Goal: Task Accomplishment & Management: Complete application form

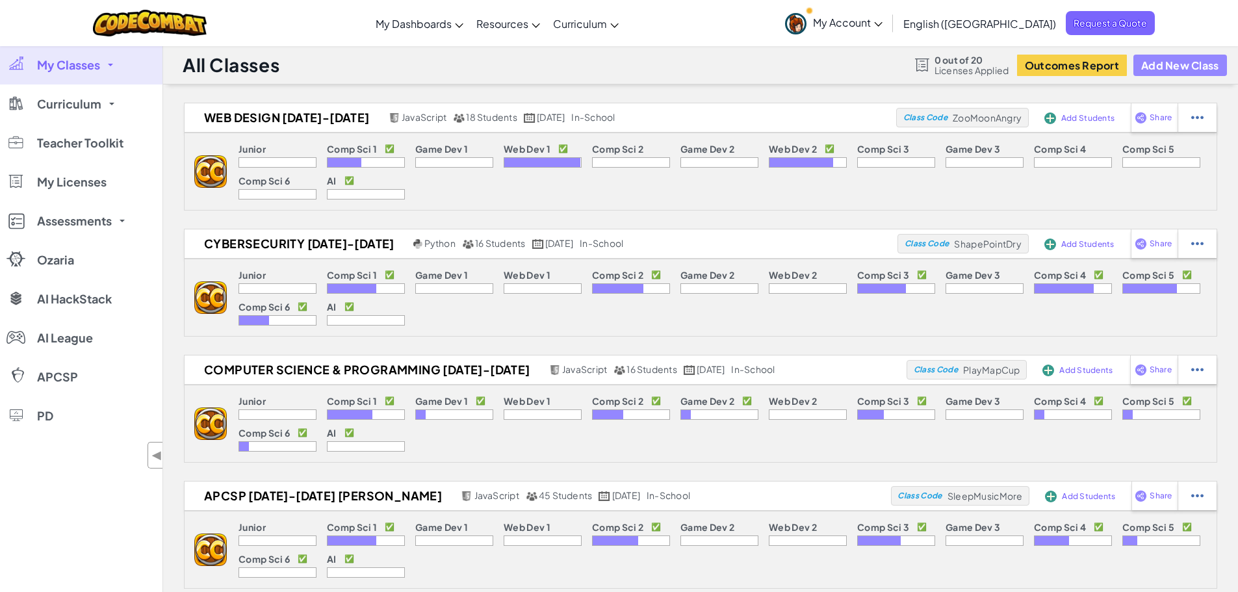
click at [1190, 66] on button "Add New Class" at bounding box center [1180, 65] width 94 height 21
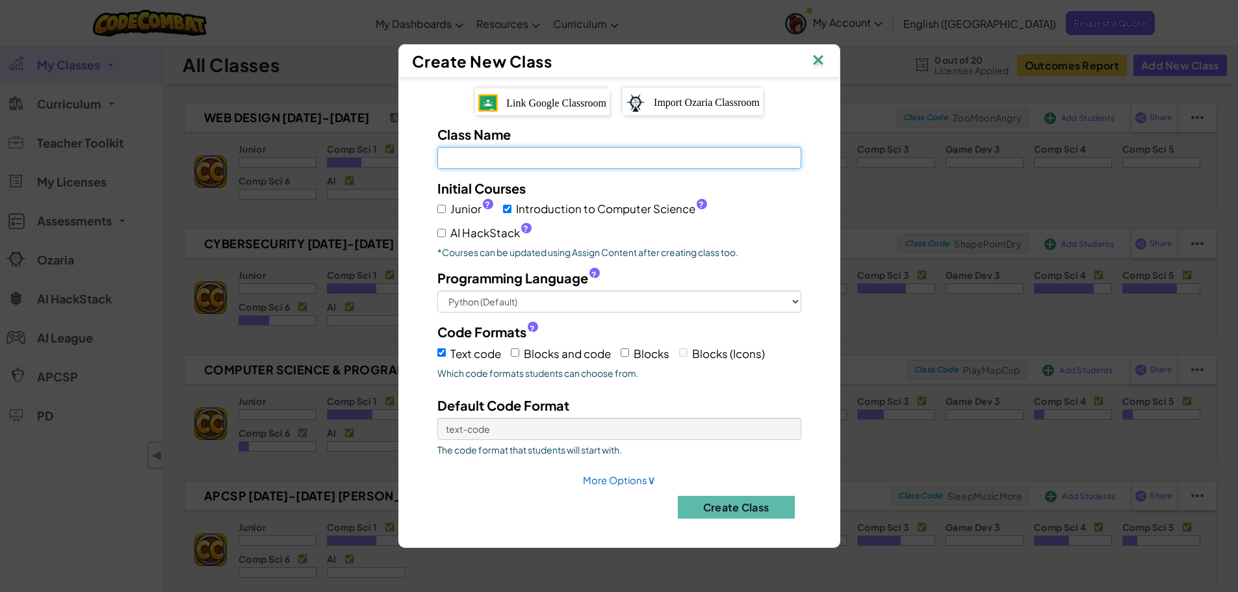
click at [591, 162] on input "Class Name Field is required" at bounding box center [619, 158] width 364 height 22
type input "Cybersecurity [DATE]-[DATE]"
click at [700, 235] on div "Junior ? Introduction to Computer Science ? AI HackStack ?" at bounding box center [619, 220] width 364 height 45
click at [442, 235] on input "AI HackStack ?" at bounding box center [441, 233] width 8 height 8
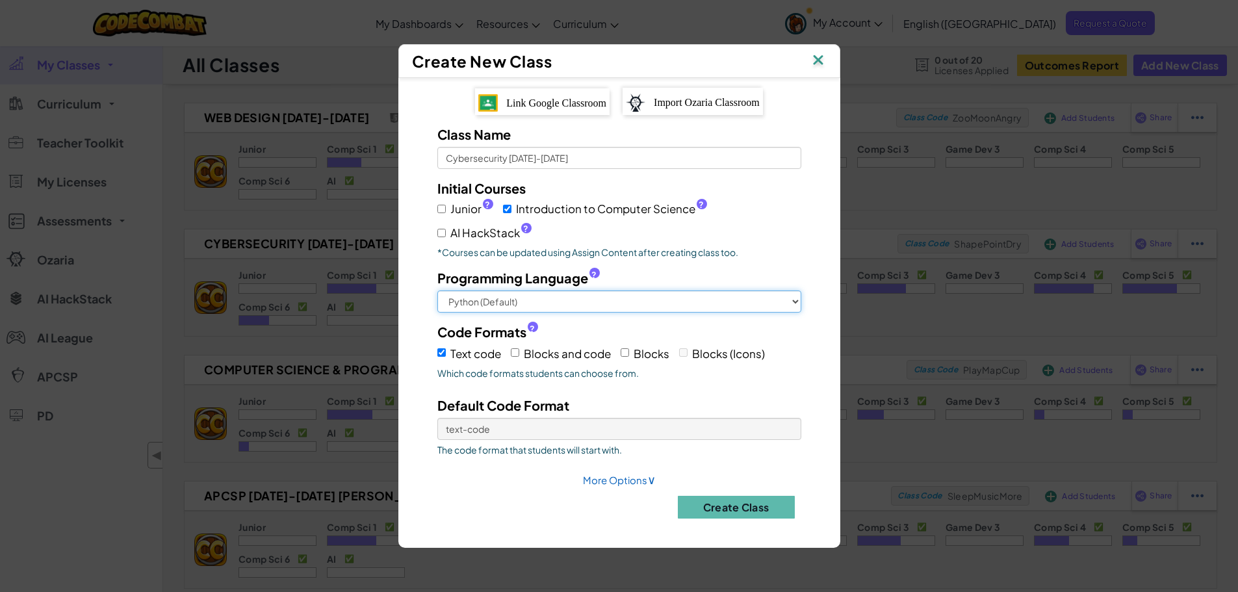
click at [550, 295] on select "Python (Default) JavaScript C++ [GEOGRAPHIC_DATA] (Experimental)" at bounding box center [619, 301] width 364 height 22
click at [437, 290] on select "Python (Default) JavaScript C++ [GEOGRAPHIC_DATA] (Experimental)" at bounding box center [619, 301] width 364 height 22
click at [442, 235] on input "AI HackStack ?" at bounding box center [441, 233] width 8 height 8
checkbox input "true"
click at [517, 353] on input "Blocks and code" at bounding box center [515, 352] width 8 height 8
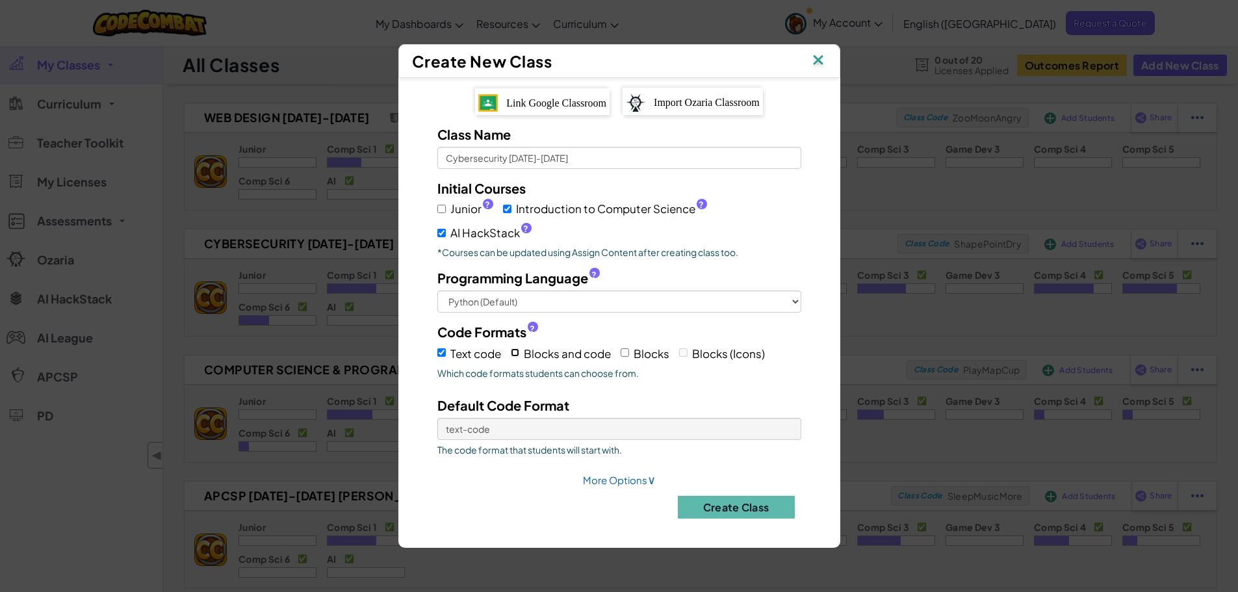
checkbox input "true"
click at [543, 431] on select "Text code Blocks and code" at bounding box center [619, 429] width 364 height 22
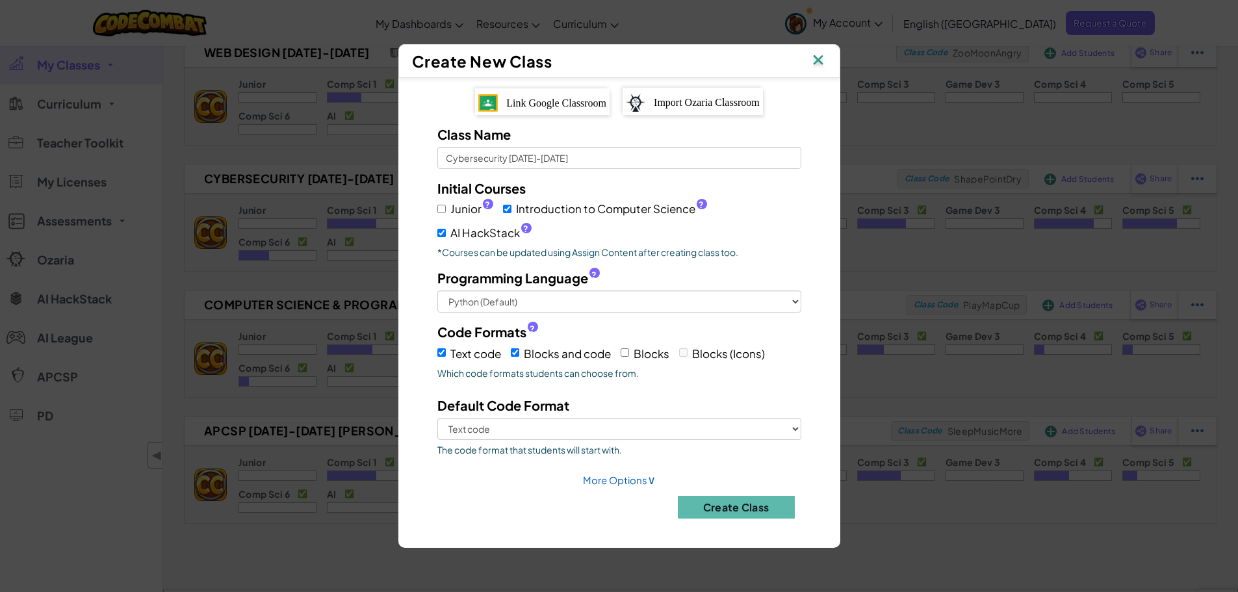
drag, startPoint x: 730, startPoint y: 509, endPoint x: 556, endPoint y: 237, distance: 323.0
click at [674, 269] on div "Class Name Cybersecurity [DATE]-[DATE] Initial Courses Junior ? Introduction to…" at bounding box center [619, 326] width 403 height 403
click at [510, 212] on input "Introduction to Computer Science ?" at bounding box center [507, 209] width 8 height 8
checkbox input "false"
select select
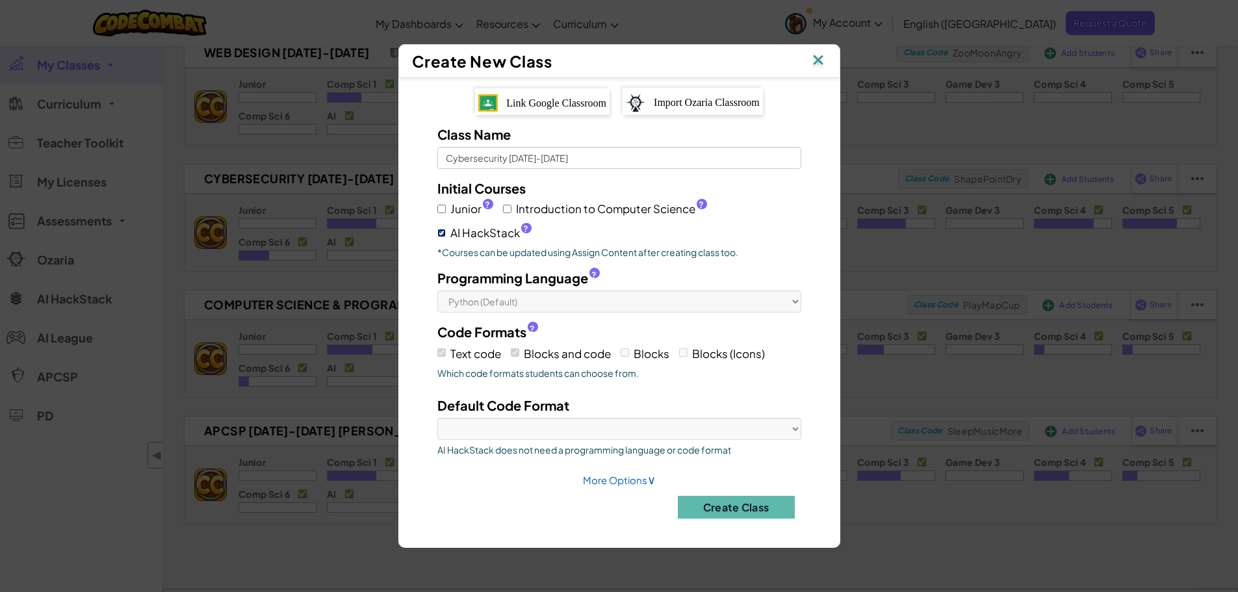
click at [444, 233] on input "AI HackStack ?" at bounding box center [441, 233] width 8 height 8
checkbox input "true"
select select
click at [736, 498] on button "Create Class" at bounding box center [736, 507] width 117 height 23
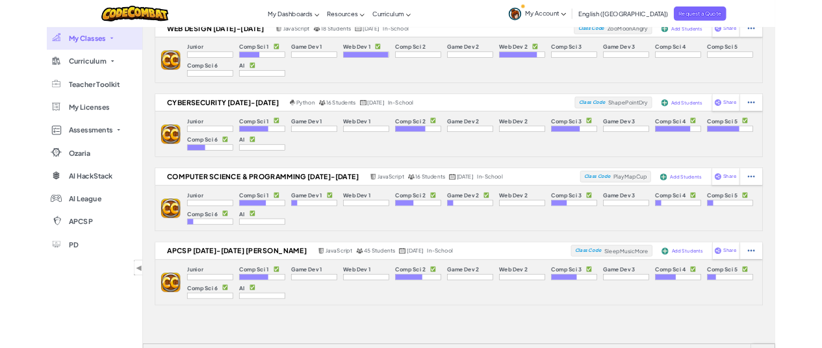
scroll to position [0, 0]
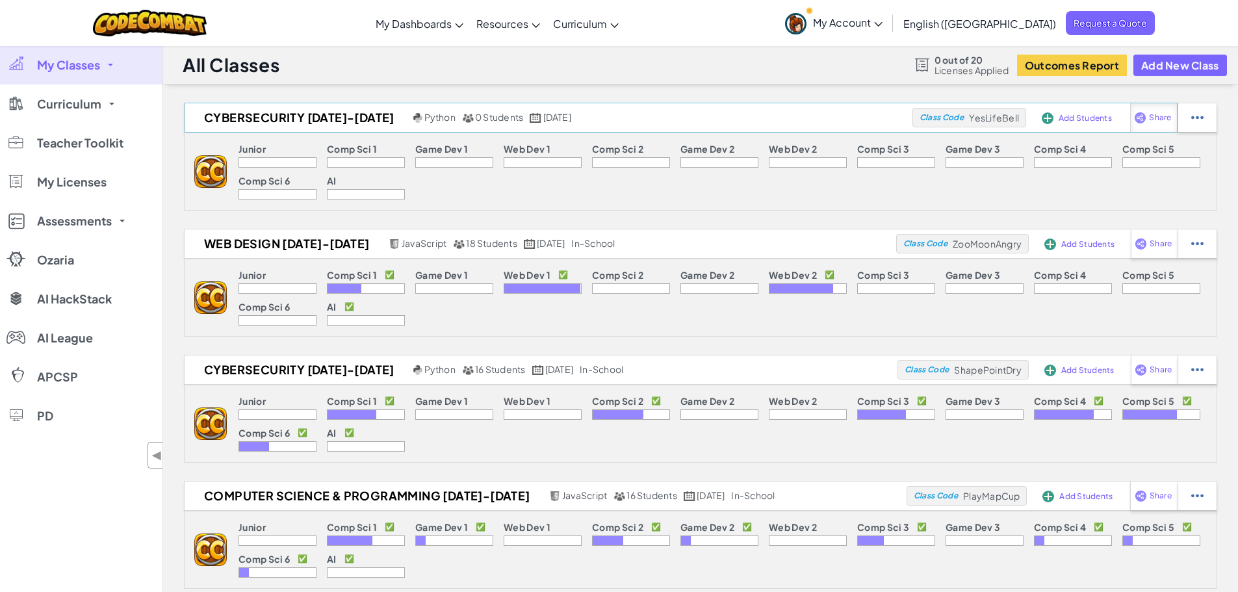
click at [1158, 123] on div "Share" at bounding box center [1154, 117] width 48 height 29
select select "write"
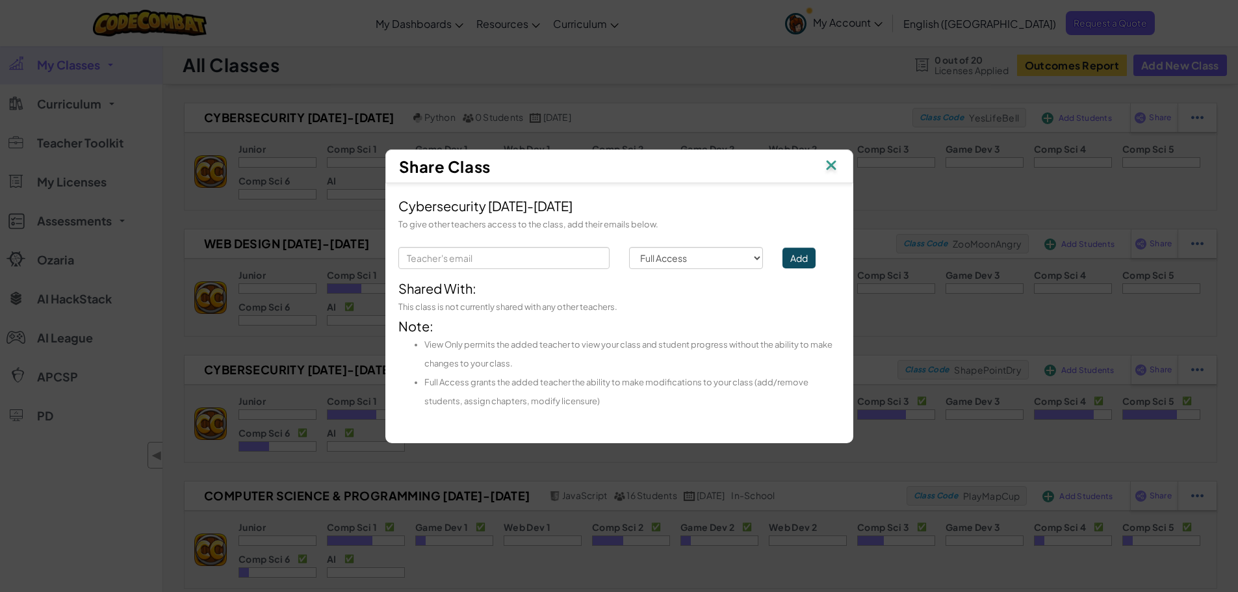
click at [831, 170] on img at bounding box center [831, 166] width 17 height 19
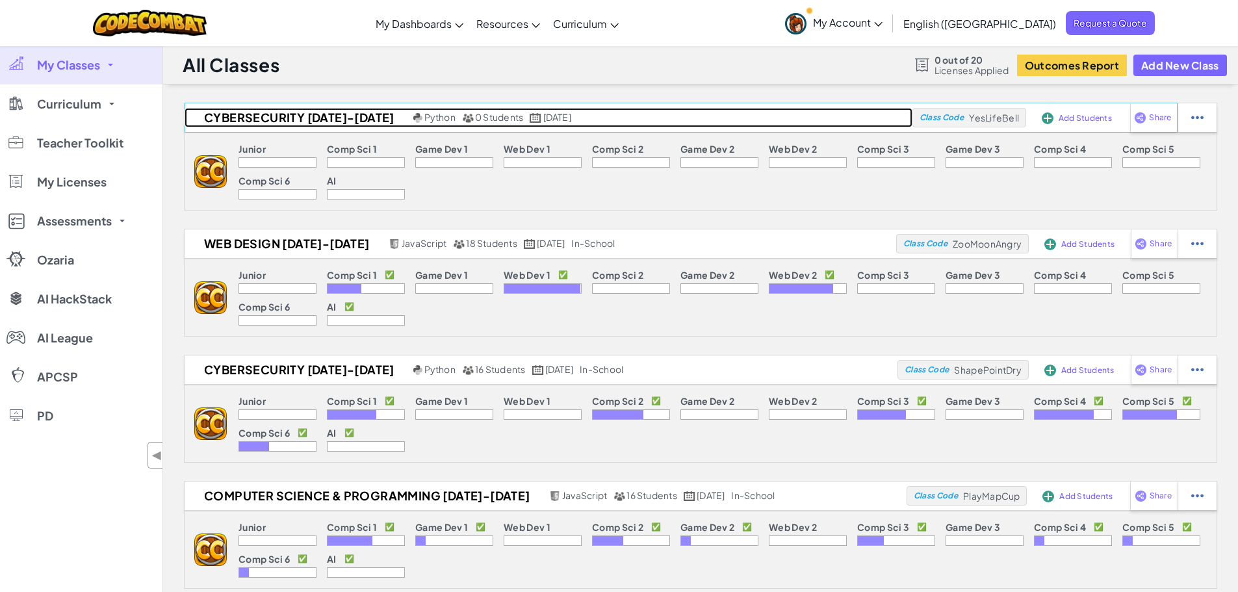
click at [290, 114] on h2 "Cybersecurity [DATE]-[DATE]" at bounding box center [297, 117] width 225 height 19
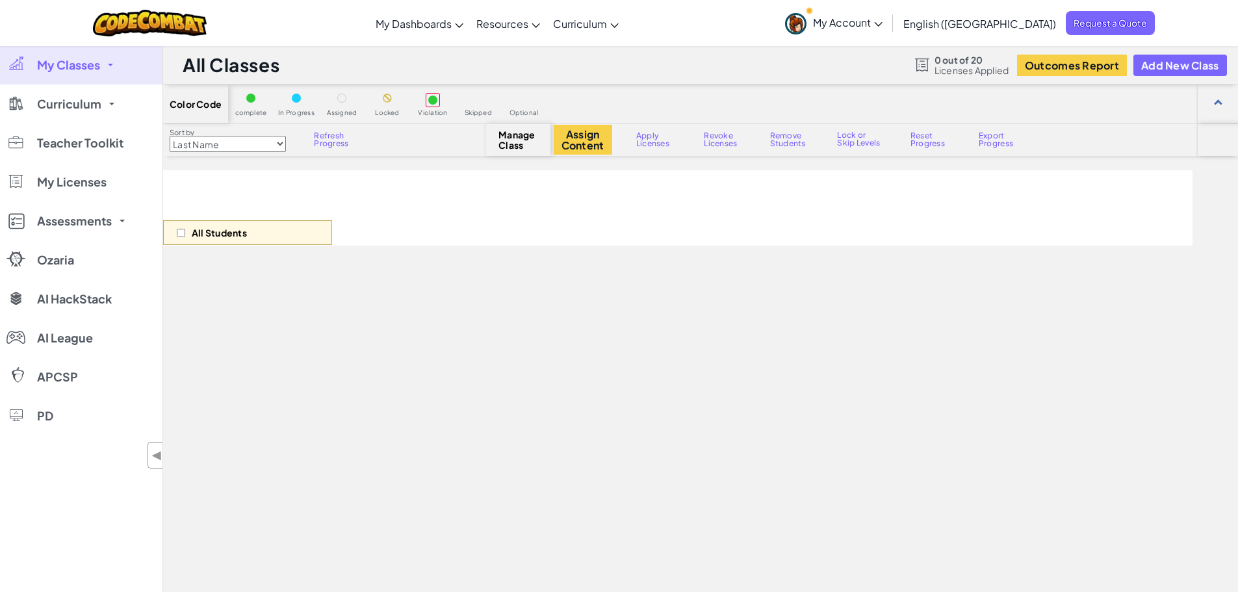
select select "560f1a9f22961295f9427742"
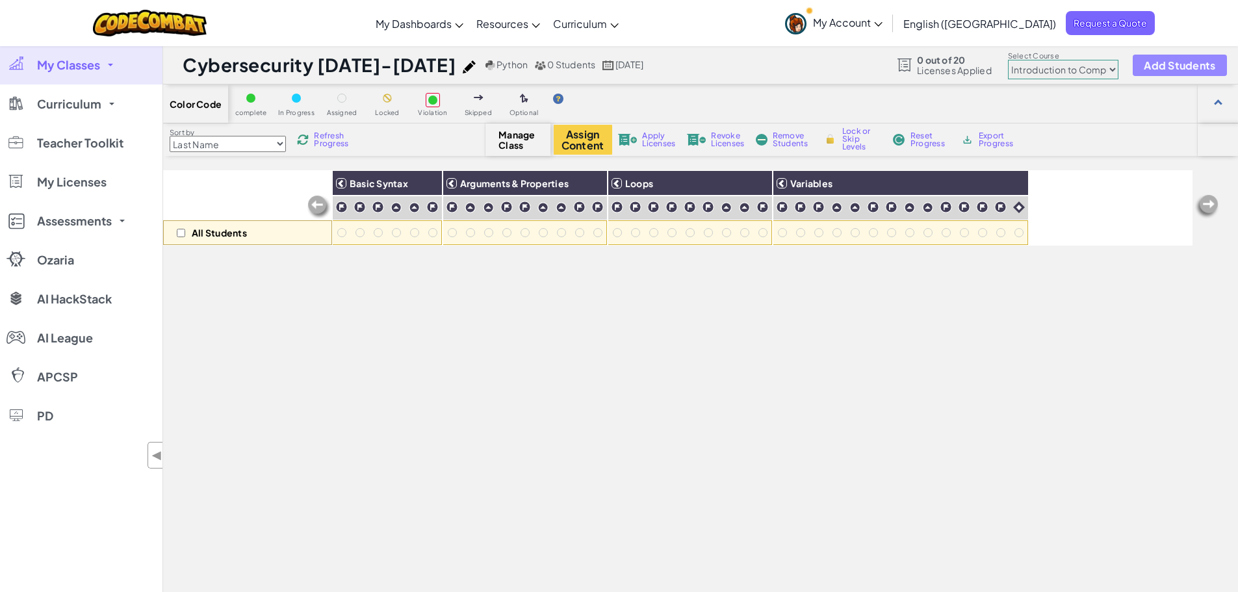
click at [1181, 66] on span "Add Students" at bounding box center [1179, 65] width 71 height 11
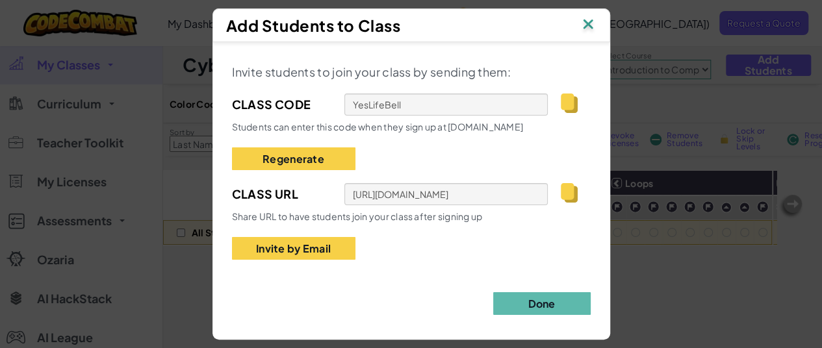
click at [589, 18] on img at bounding box center [588, 25] width 17 height 19
